Goal: Information Seeking & Learning: Learn about a topic

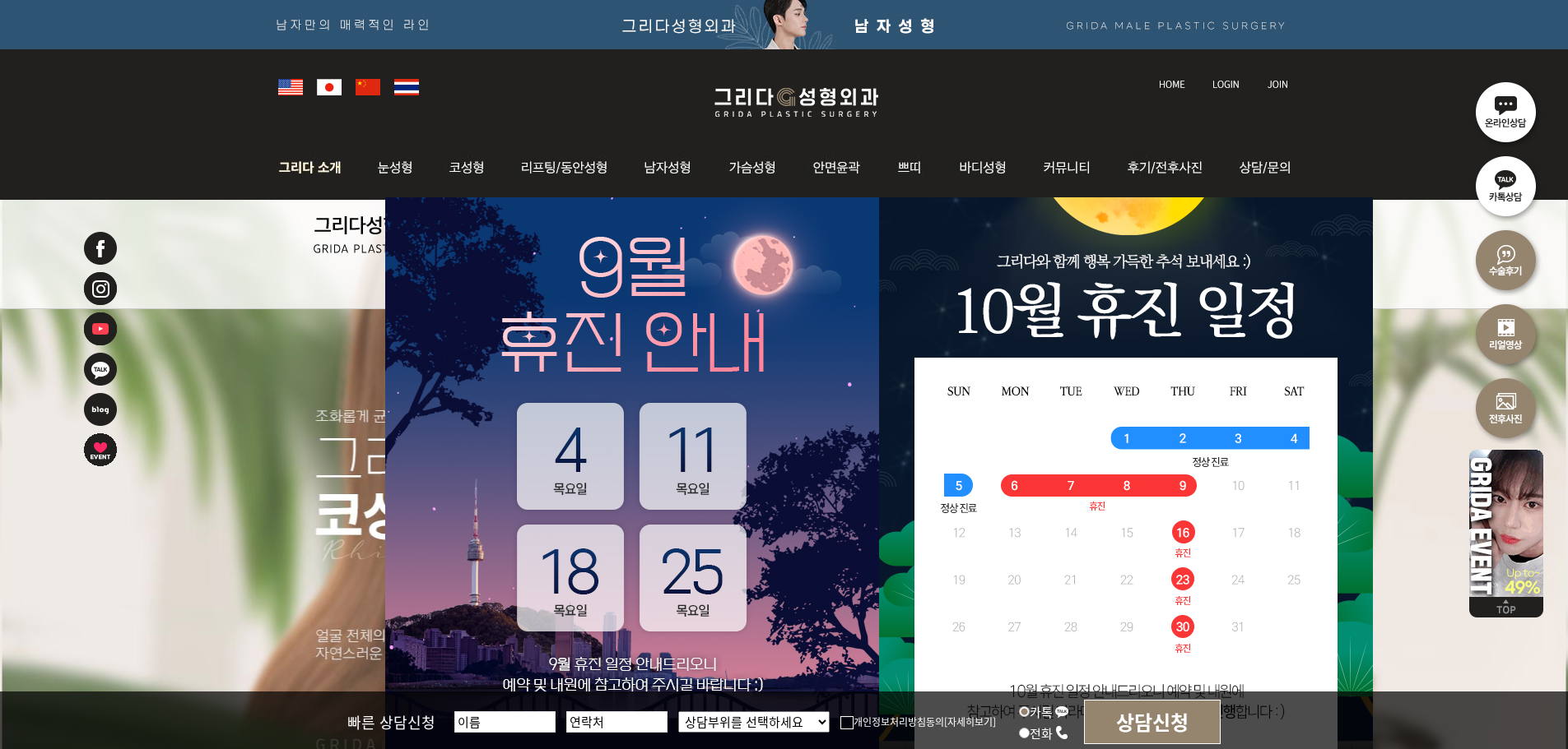
click at [326, 185] on img at bounding box center [314, 167] width 89 height 64
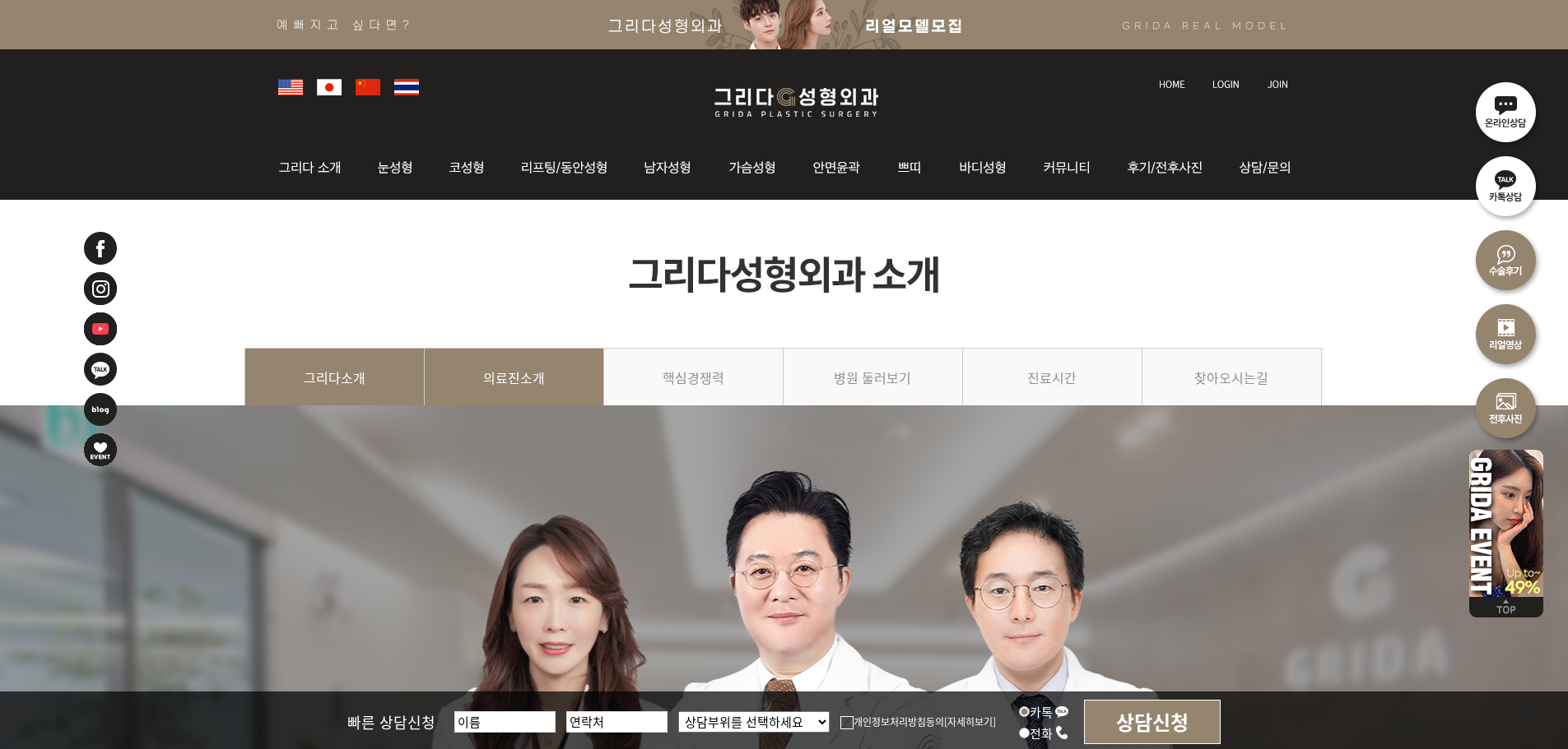
click at [552, 370] on link "의료진소개" at bounding box center [514, 385] width 179 height 75
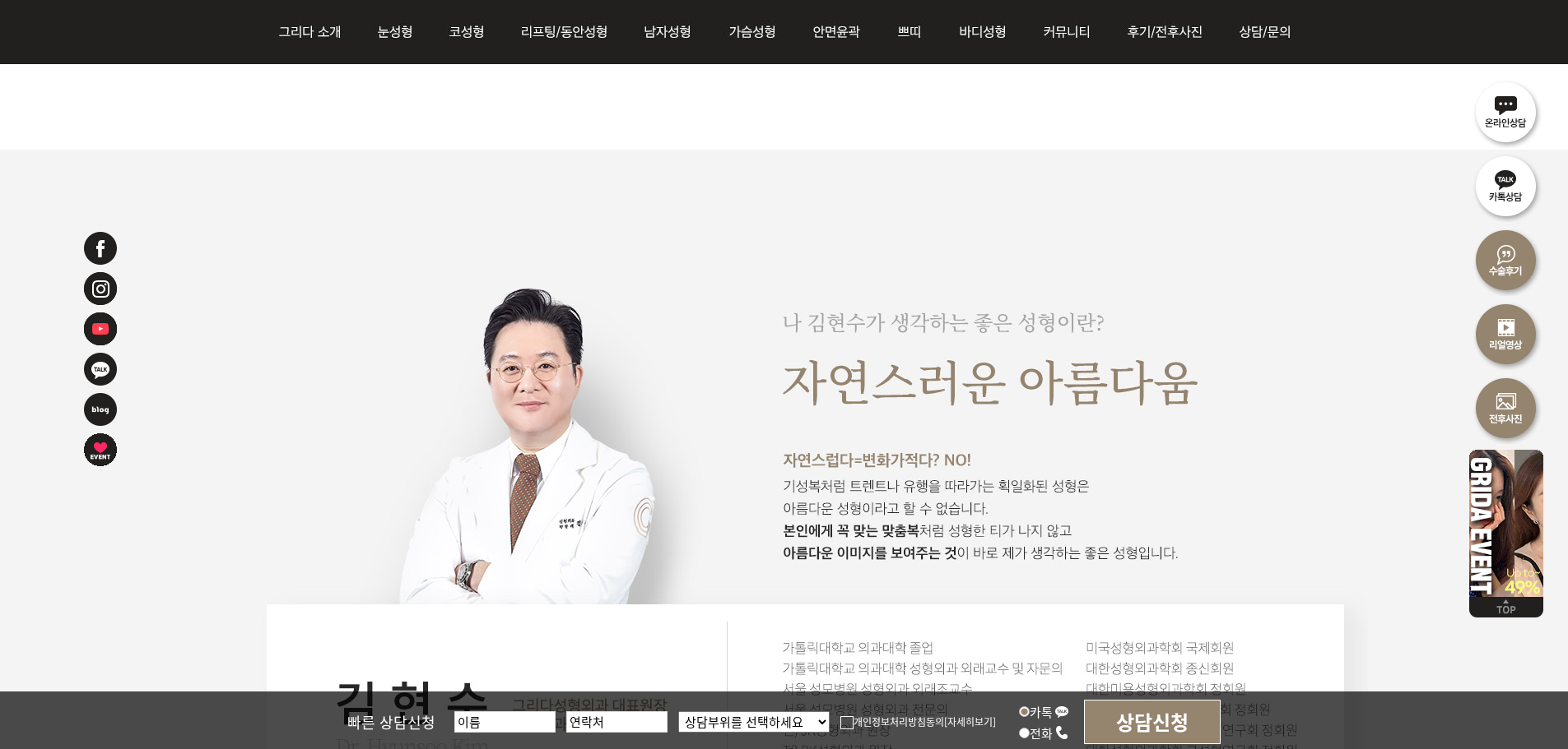
scroll to position [1152, 0]
